Goal: Transaction & Acquisition: Obtain resource

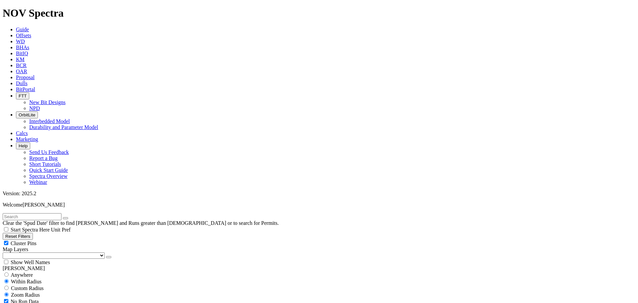
scroll to position [67, 0]
click at [30, 233] on button "Reset Filters" at bounding box center [18, 236] width 30 height 7
type input "[DATE]"
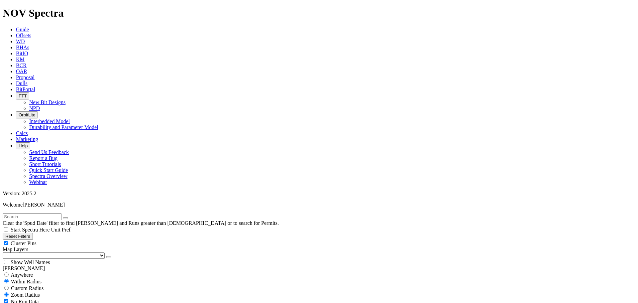
drag, startPoint x: 24, startPoint y: 161, endPoint x: -3, endPoint y: 159, distance: 27.0
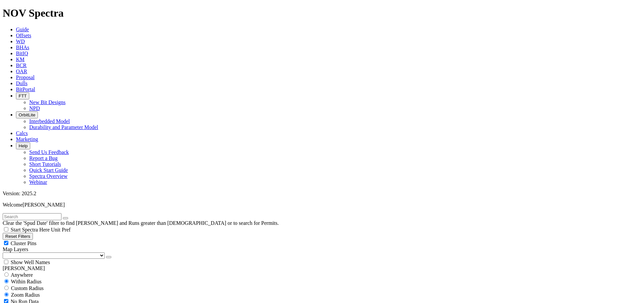
type input "[DATE]"
